Goal: Information Seeking & Learning: Learn about a topic

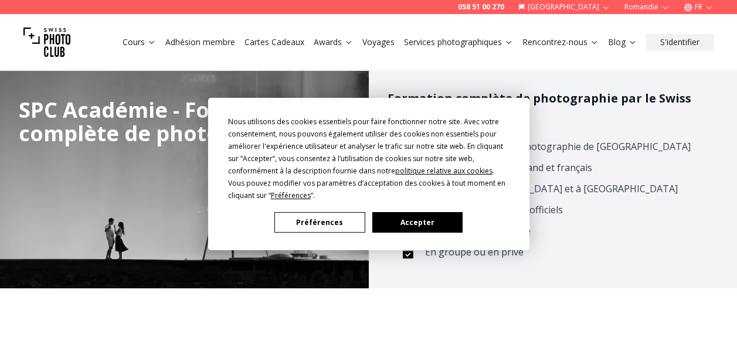
click at [324, 214] on button "Préférences" at bounding box center [319, 222] width 90 height 21
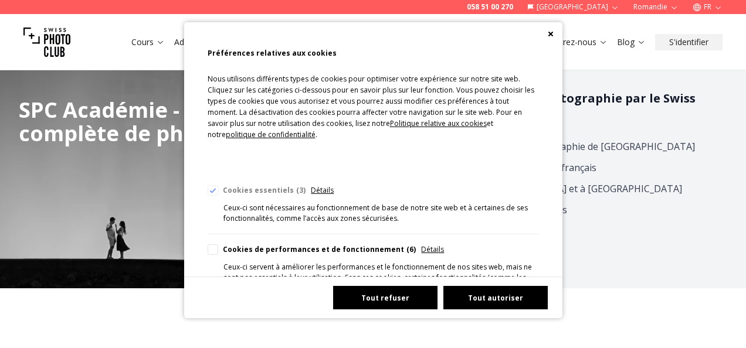
click at [396, 295] on button "Tout refuser" at bounding box center [385, 297] width 104 height 23
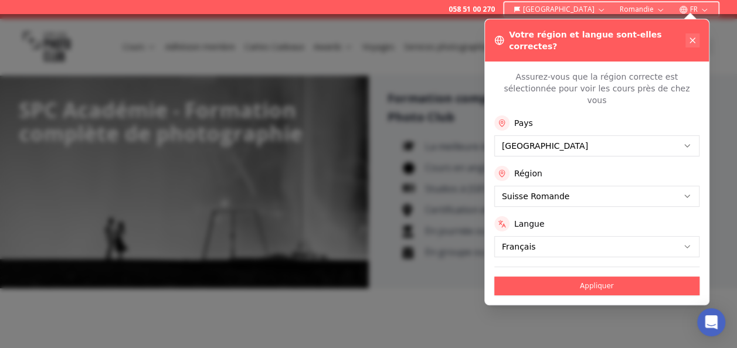
click at [690, 38] on icon at bounding box center [692, 40] width 5 height 5
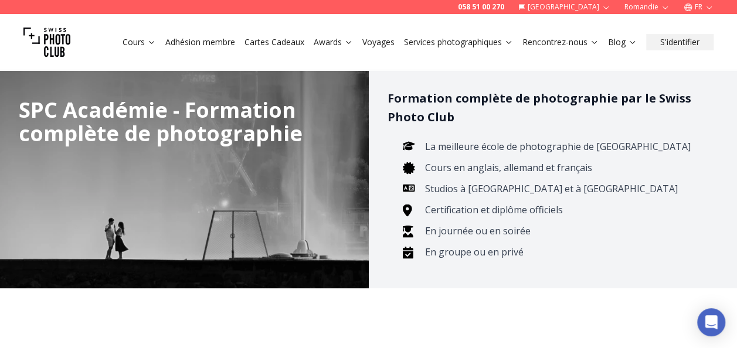
click at [702, 7] on button "FR" at bounding box center [698, 7] width 39 height 14
click at [655, 4] on button "Romandie" at bounding box center [646, 7] width 55 height 14
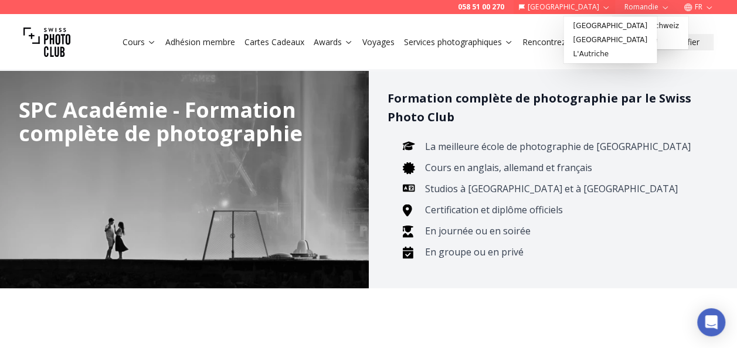
click at [598, 2] on button "[GEOGRAPHIC_DATA]" at bounding box center [563, 7] width 101 height 14
click at [389, 12] on div "058 51 00 270 Suisse Romandie FR" at bounding box center [368, 7] width 737 height 14
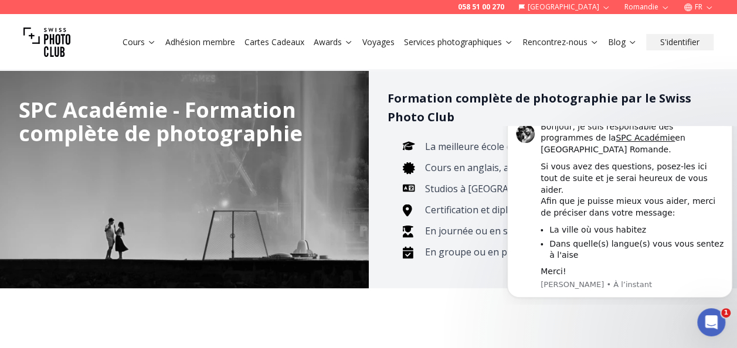
scroll to position [8, 0]
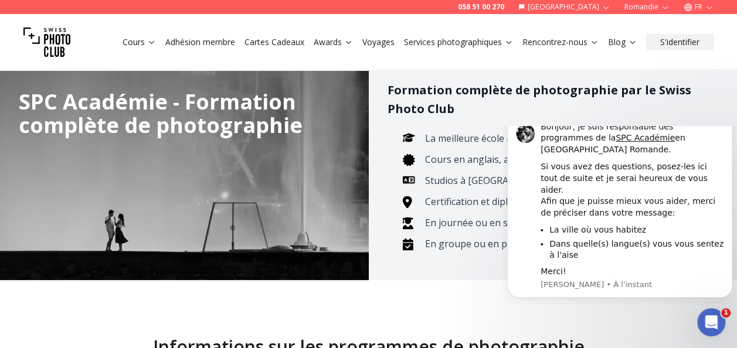
click at [725, 125] on button "Dismiss notification" at bounding box center [728, 117] width 15 height 15
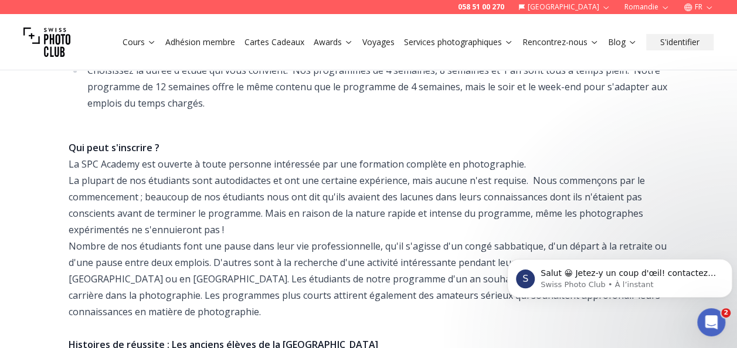
scroll to position [644, 0]
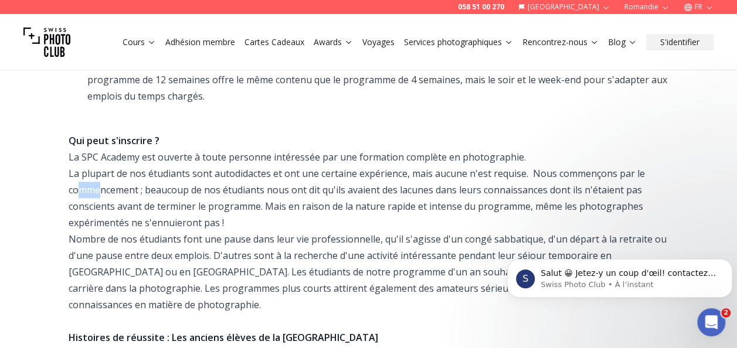
drag, startPoint x: 81, startPoint y: 157, endPoint x: 103, endPoint y: 162, distance: 22.8
click at [103, 162] on div "Qui peut s'inscrire ? La [GEOGRAPHIC_DATA] est ouverte à toute personne intéres…" at bounding box center [369, 337] width 600 height 443
drag, startPoint x: 103, startPoint y: 162, endPoint x: 41, endPoint y: 216, distance: 82.3
click at [41, 216] on div "Informations sur les programmes de photographie Formation complète à la photogr…" at bounding box center [368, 130] width 737 height 971
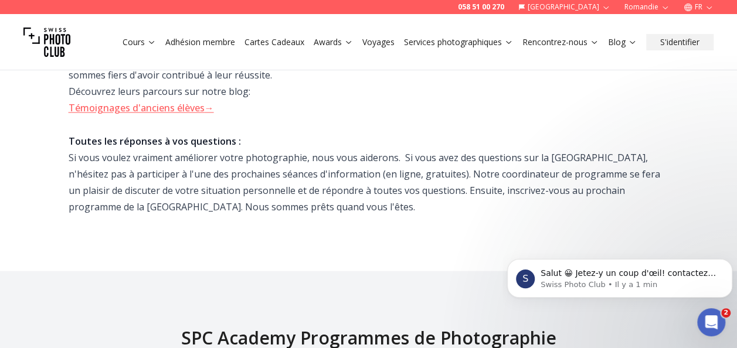
scroll to position [1037, 0]
